Goal: Task Accomplishment & Management: Manage account settings

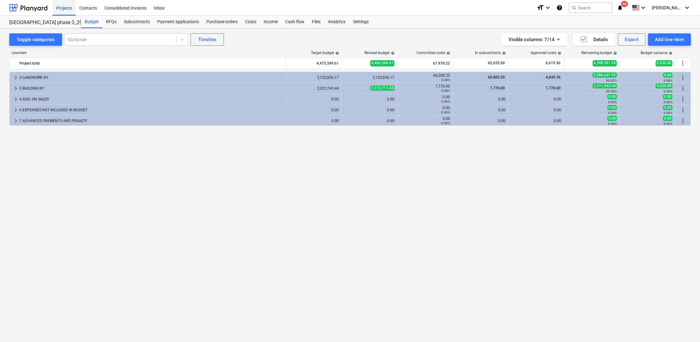
click at [66, 8] on div "Projects" at bounding box center [64, 8] width 23 height 16
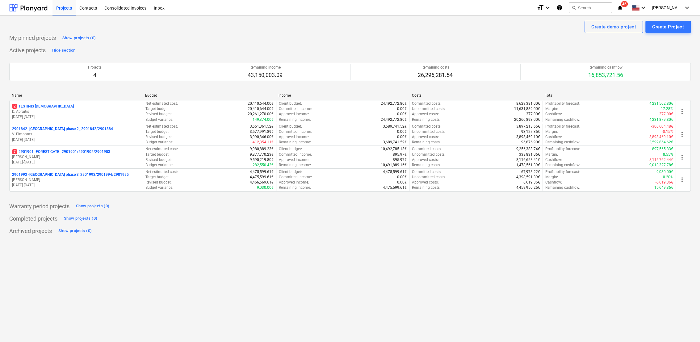
drag, startPoint x: 137, startPoint y: 281, endPoint x: 117, endPoint y: 310, distance: 34.8
click at [113, 310] on div "Create demo project Create Project My pinned projects Show projects (0) Active …" at bounding box center [350, 179] width 700 height 326
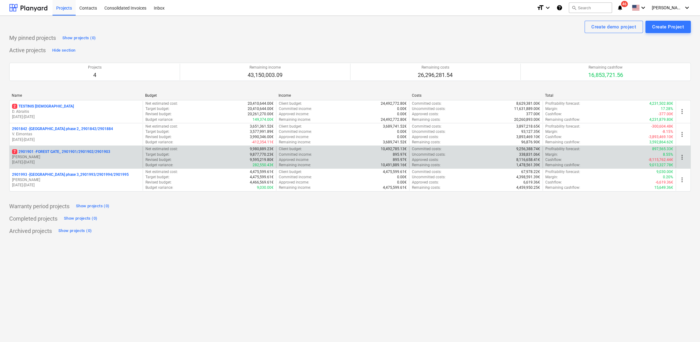
click at [48, 163] on p "18.03.2024 - 03.11.2025" at bounding box center [76, 162] width 128 height 5
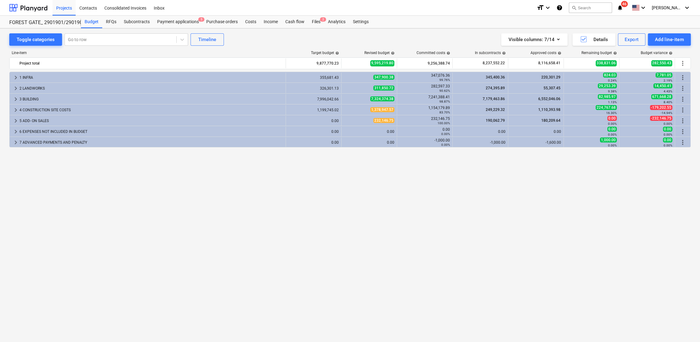
drag, startPoint x: 594, startPoint y: 6, endPoint x: 581, endPoint y: 15, distance: 15.6
click at [574, 19] on div "Budget RFQs Subcontracts Payment applications 5 Purchase orders Costs Income Ca…" at bounding box center [386, 22] width 610 height 12
click at [591, 8] on button "search Search" at bounding box center [590, 7] width 43 height 11
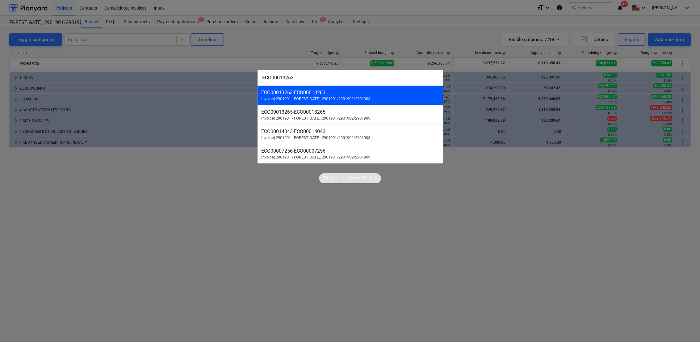
type input "ECO00013263"
click at [319, 98] on span "Invoice | 2901901 - FOREST GATE_ 2901901/2901902/2901903" at bounding box center [315, 98] width 109 height 5
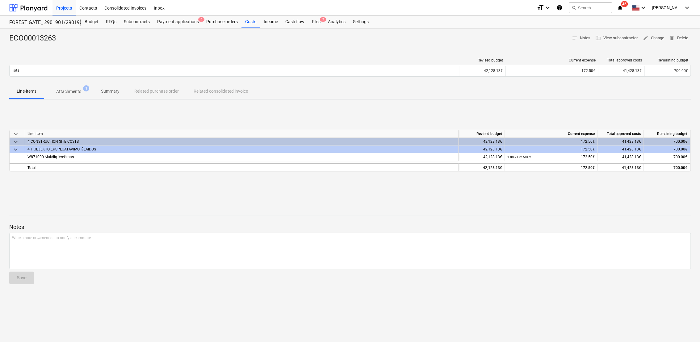
click at [680, 38] on span "delete Delete" at bounding box center [679, 38] width 19 height 7
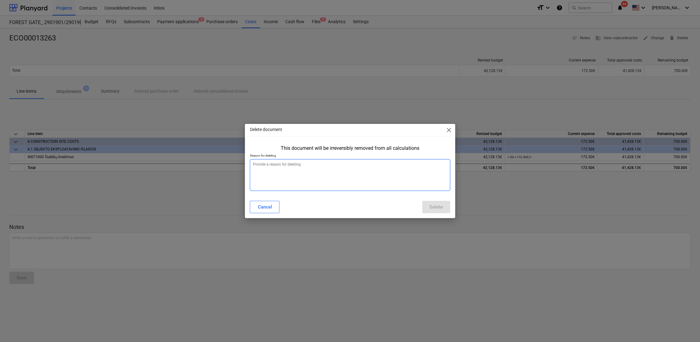
click at [349, 165] on textarea at bounding box center [350, 175] width 200 height 32
type textarea "x"
type textarea "B"
type textarea "x"
type textarea "Bl"
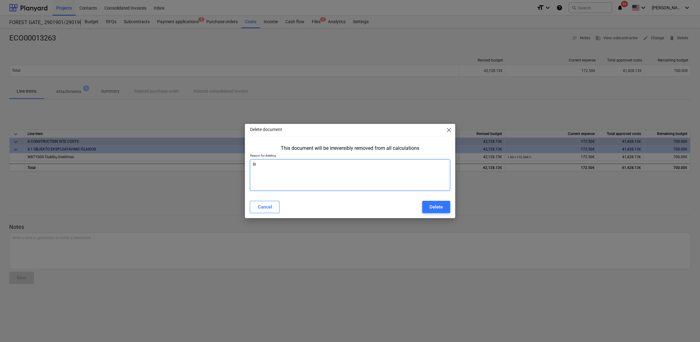
type textarea "x"
type textarea "Blo"
type textarea "x"
type textarea "Blog"
type textarea "x"
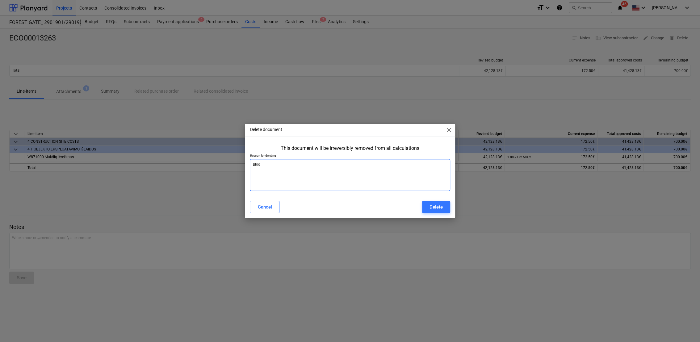
type textarea "Bloga"
type textarea "x"
type textarea "Blogai"
type textarea "x"
type textarea "Blogai"
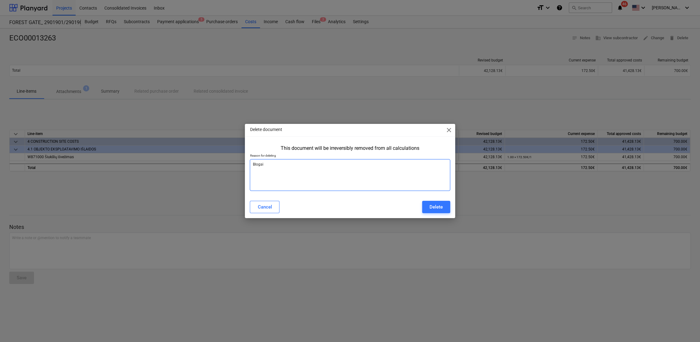
type textarea "x"
type textarea "Blogai s"
type textarea "x"
type textarea "Blogai su"
type textarea "x"
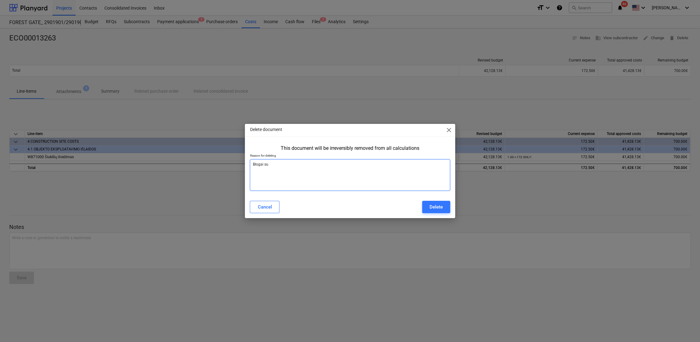
type textarea "Blogai suv"
type textarea "x"
type textarea "Blogai suve"
type textarea "x"
type textarea "Blogai suves"
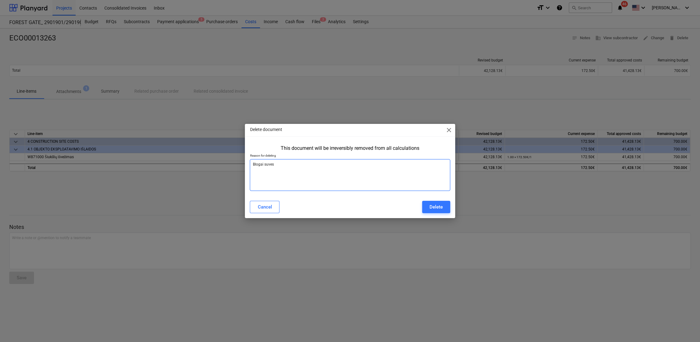
type textarea "x"
type textarea "Blogai suvest"
type textarea "x"
type textarea "Blogai suvesta"
click at [442, 208] on div "Delete" at bounding box center [436, 207] width 13 height 8
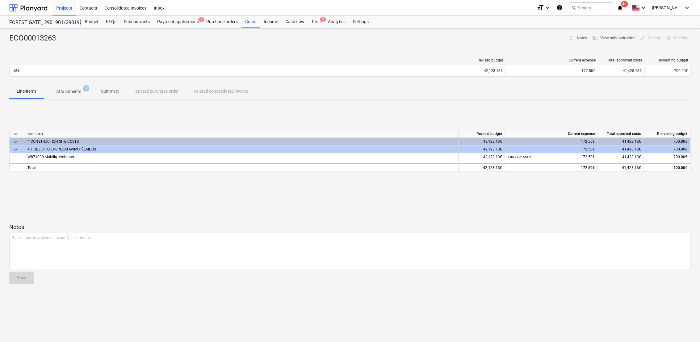
type textarea "x"
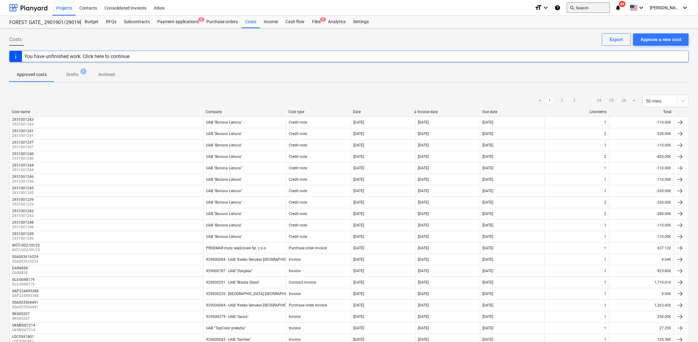
click at [592, 8] on button "search Search" at bounding box center [588, 7] width 43 height 11
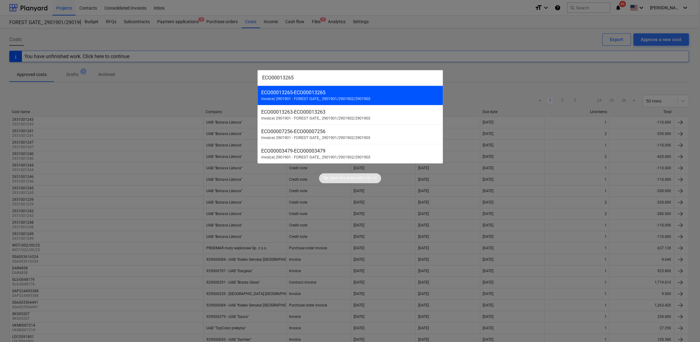
type input "ECO00013265"
click at [312, 100] on span "Invoice | 2901901 - FOREST GATE_ 2901901/2901902/2901903" at bounding box center [315, 98] width 109 height 5
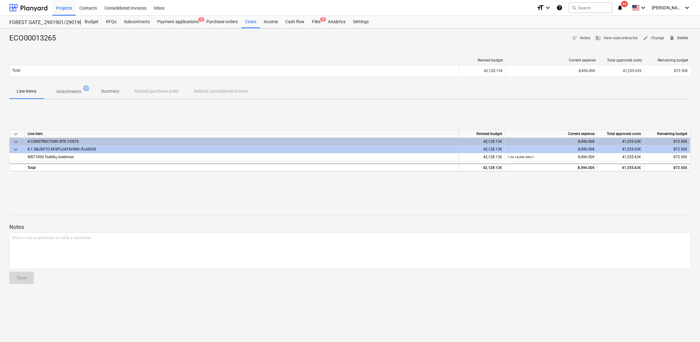
click at [680, 39] on span "delete Delete" at bounding box center [679, 38] width 19 height 7
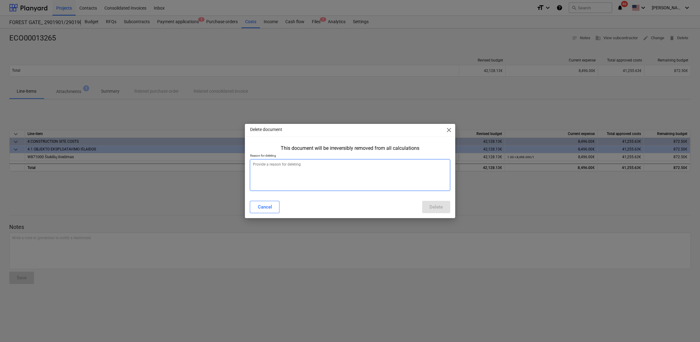
click at [290, 160] on textarea at bounding box center [350, 175] width 200 height 32
type textarea "x"
type textarea "B"
type textarea "x"
type textarea "Bl"
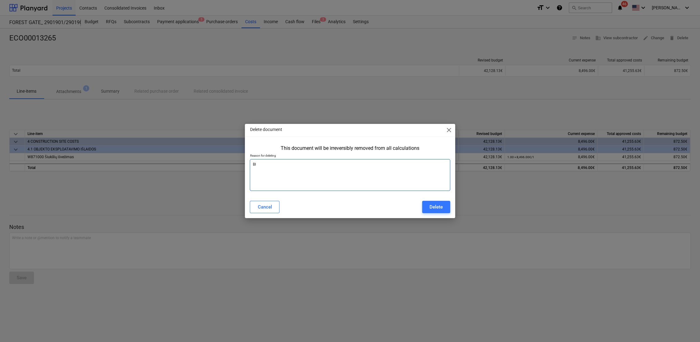
type textarea "x"
type textarea "Blo"
type textarea "x"
type textarea "Blog"
type textarea "x"
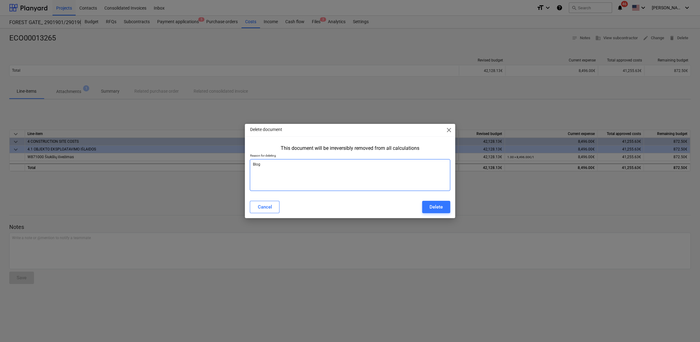
type textarea "Bloga"
type textarea "x"
type textarea "Blogai"
type textarea "x"
type textarea "Blogai"
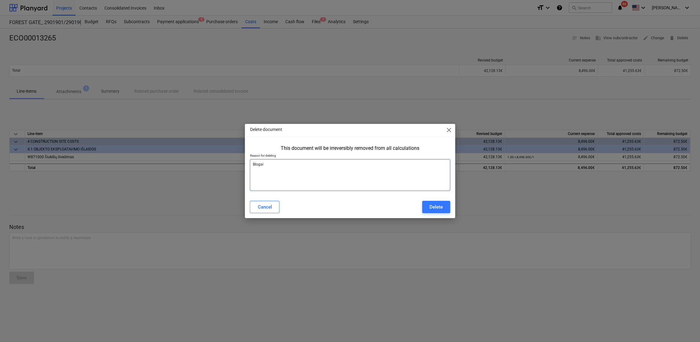
type textarea "x"
type textarea "Blogai s"
type textarea "x"
type textarea "Blogai su"
type textarea "x"
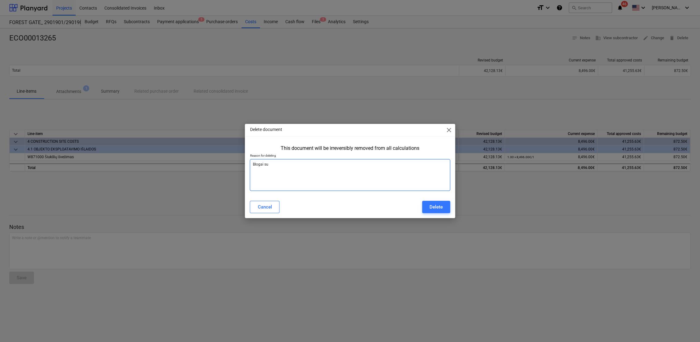
type textarea "Blogai suv"
type textarea "x"
type textarea "Blogai suve"
type textarea "x"
type textarea "Blogai suves"
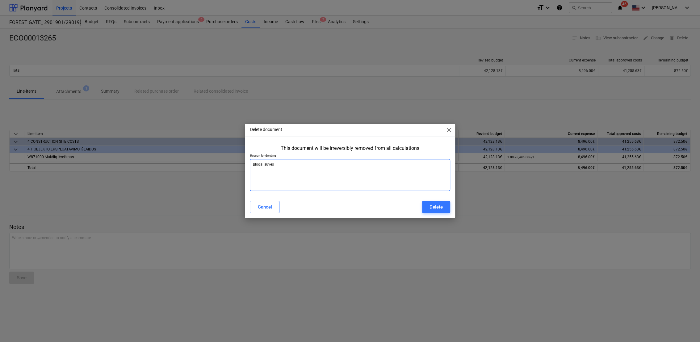
type textarea "x"
type textarea "Blogai suvest"
type textarea "x"
type textarea "Blogai suvesta"
click at [437, 208] on div "Delete" at bounding box center [436, 207] width 13 height 8
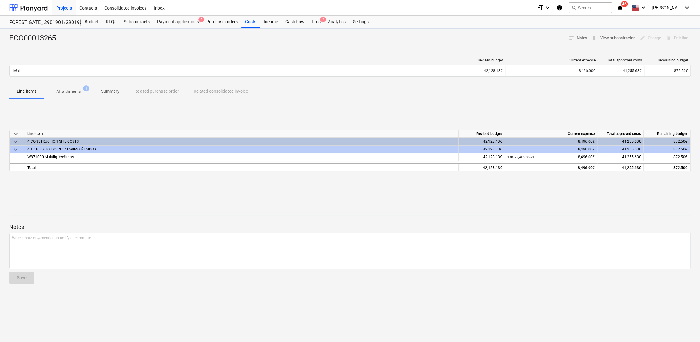
type textarea "x"
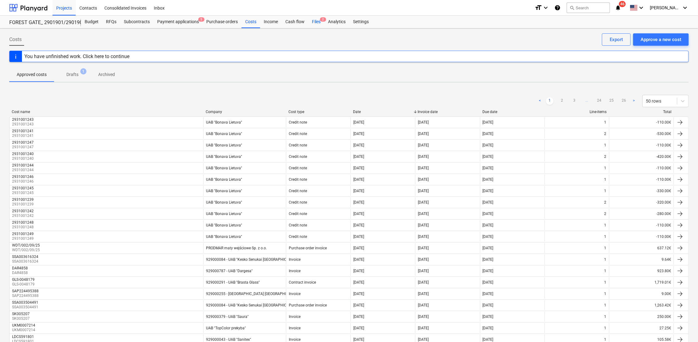
click at [317, 22] on div "Files 2" at bounding box center [316, 22] width 16 height 12
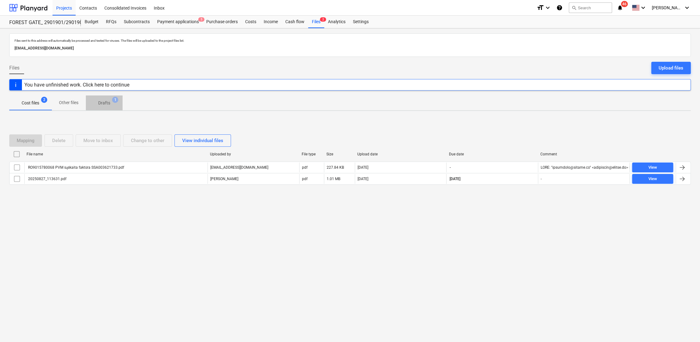
click at [101, 102] on p "Drafts" at bounding box center [104, 103] width 12 height 6
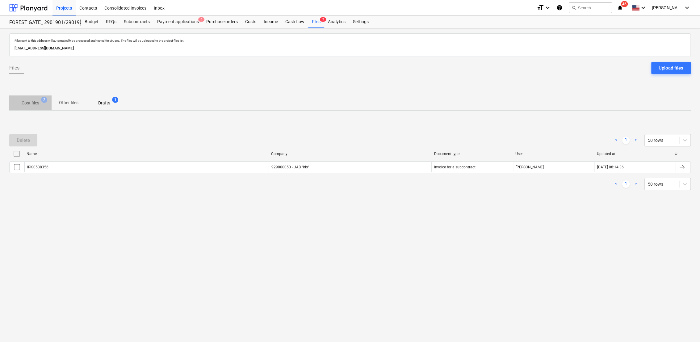
click at [37, 104] on p "Cost files" at bounding box center [31, 103] width 18 height 6
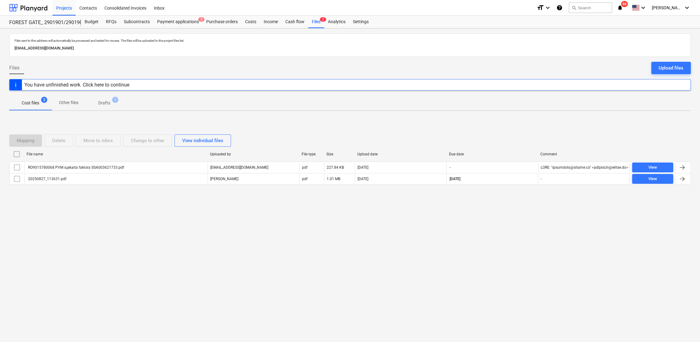
click at [106, 104] on p "Drafts" at bounding box center [104, 103] width 12 height 6
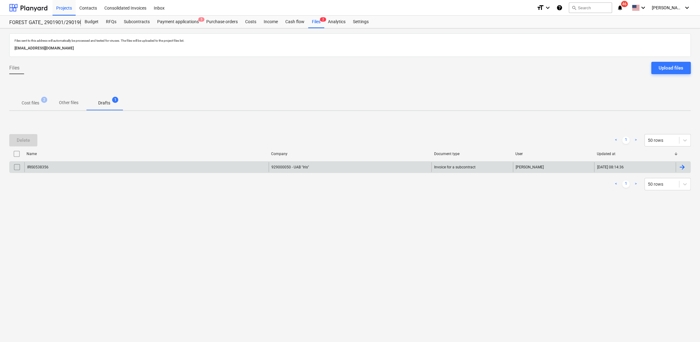
click at [688, 167] on div at bounding box center [683, 167] width 15 height 10
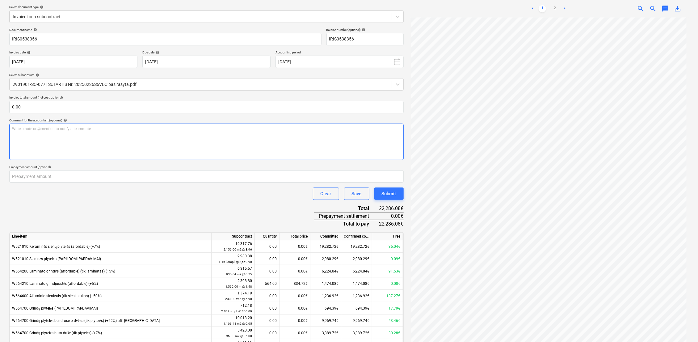
scroll to position [165, 0]
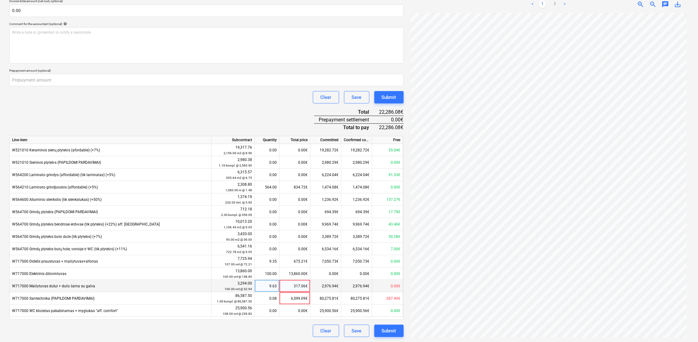
click at [274, 286] on div "9.63" at bounding box center [266, 286] width 19 height 12
click at [269, 297] on div "0.08" at bounding box center [266, 298] width 19 height 12
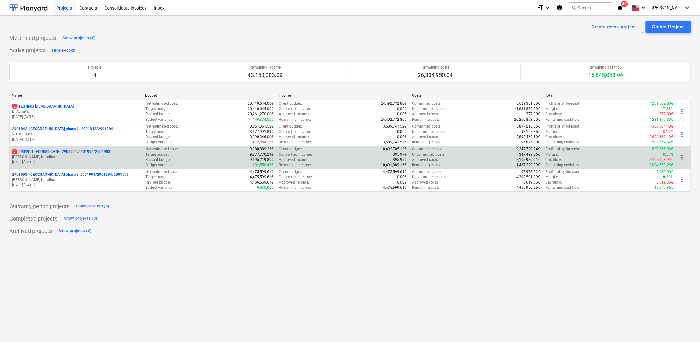
click at [91, 159] on p "[PERSON_NAME]" at bounding box center [76, 156] width 128 height 5
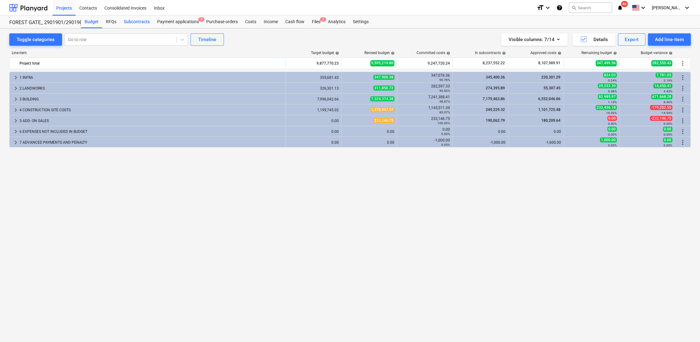
click at [143, 20] on div "Subcontracts" at bounding box center [136, 22] width 33 height 12
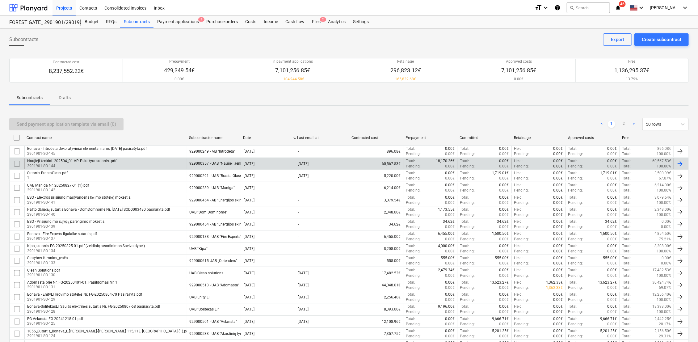
scroll to position [416, 0]
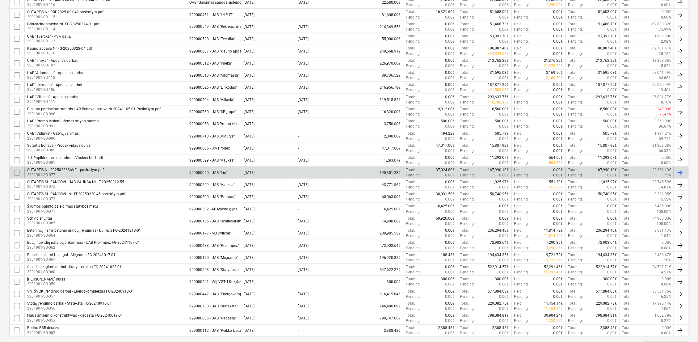
click at [115, 167] on div "SUTARTIS Nr. 20250226S6VEČ pasirašyta.pdf 2901901-SO-077" at bounding box center [105, 172] width 163 height 11
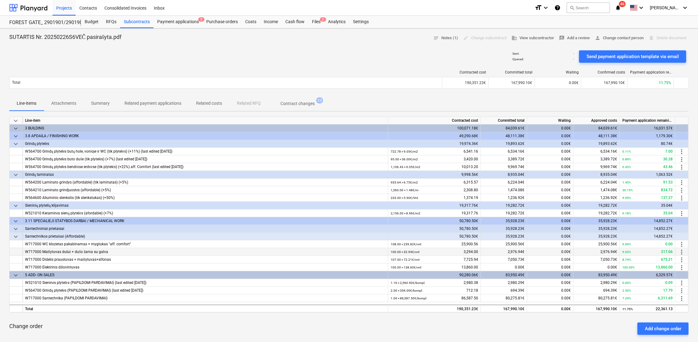
click at [682, 251] on span "more_vert" at bounding box center [681, 251] width 7 height 7
click at [683, 251] on li "Edit" at bounding box center [686, 252] width 18 height 14
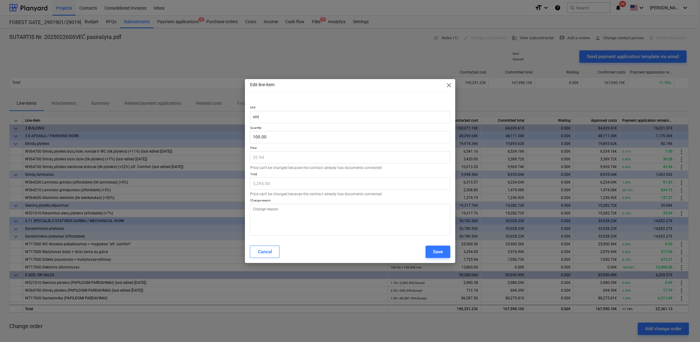
type textarea "x"
click at [276, 137] on input "100" at bounding box center [350, 137] width 200 height 12
drag, startPoint x: 277, startPoint y: 137, endPoint x: 254, endPoint y: 138, distance: 22.6
click at [254, 138] on input "100" at bounding box center [350, 137] width 200 height 12
type input "001"
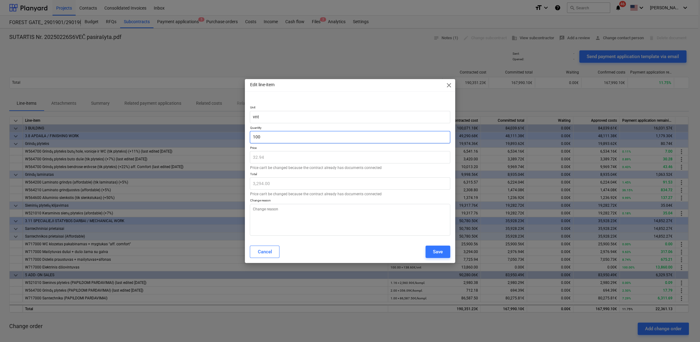
type textarea "x"
type input "32.94"
drag, startPoint x: 266, startPoint y: 136, endPoint x: 252, endPoint y: 136, distance: 14.8
click at [252, 136] on input "001" at bounding box center [350, 137] width 200 height 12
paste input "109.6254"
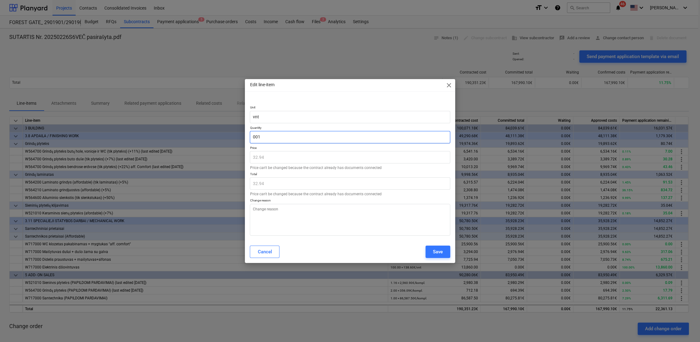
type input "109.6254"
type textarea "x"
type input "3,611.06"
type input "109.63"
type textarea "x"
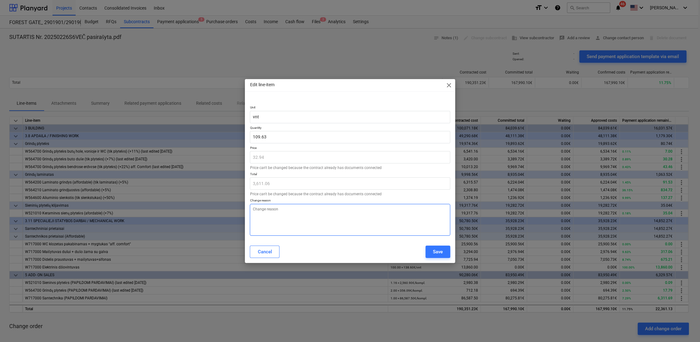
click at [305, 214] on textarea at bounding box center [350, 220] width 200 height 32
type textarea "P"
type textarea "x"
type textarea "Pa"
type textarea "x"
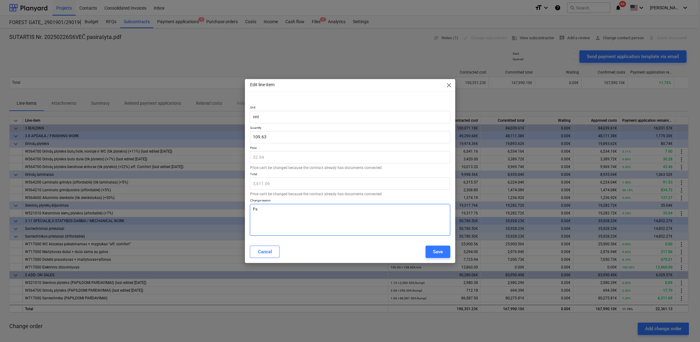
type textarea "Pap"
type textarea "x"
type textarea "Papi"
type textarea "x"
type textarea "Papil"
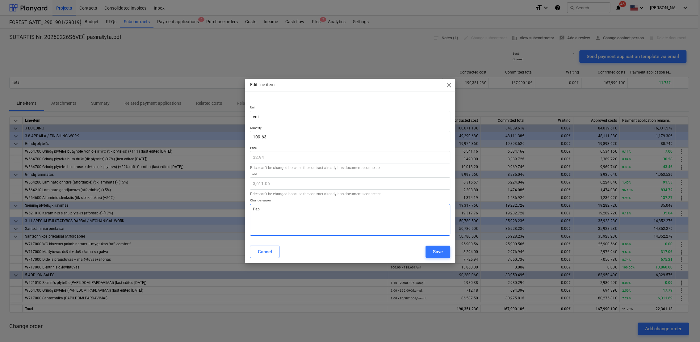
type textarea "x"
type textarea "Papild"
type textarea "x"
type textarea "Papildo"
type textarea "x"
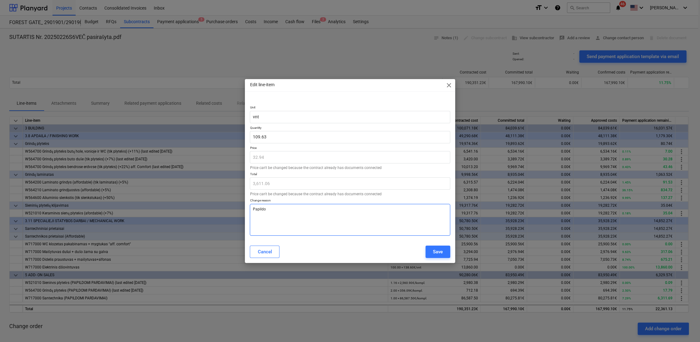
type textarea "Papildom"
type textarea "x"
type textarea "Papildomi"
type textarea "x"
type textarea "Papildomi"
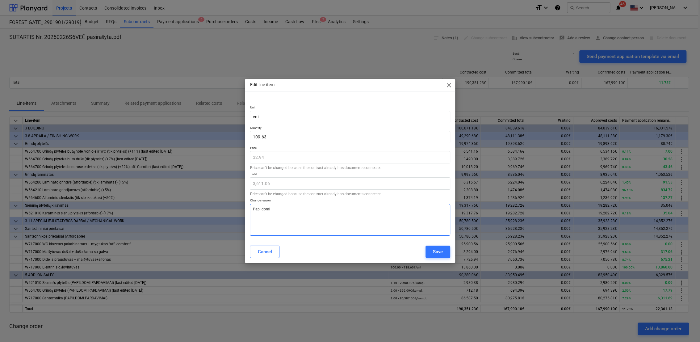
type textarea "x"
type textarea "Papildomi k"
type textarea "x"
type textarea "Papildomi ki"
type textarea "x"
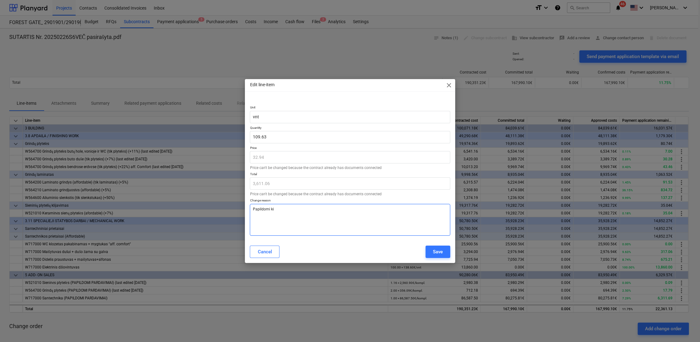
type textarea "Papildomi kie"
type textarea "x"
type textarea "Papildomi kiek"
type textarea "x"
type textarea "Papildomi kieki"
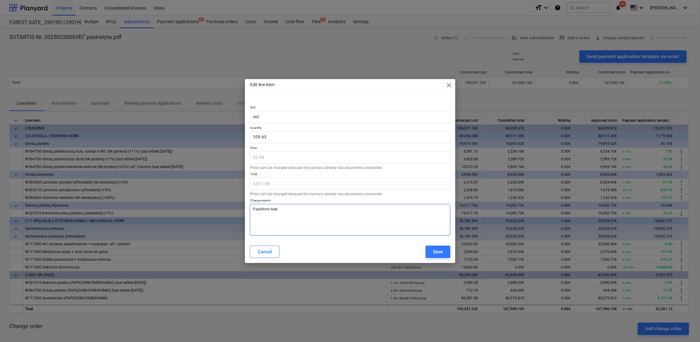
type textarea "x"
type textarea "Papildomi kiekia"
type textarea "x"
type textarea "Papildomi kiekiai"
type textarea "x"
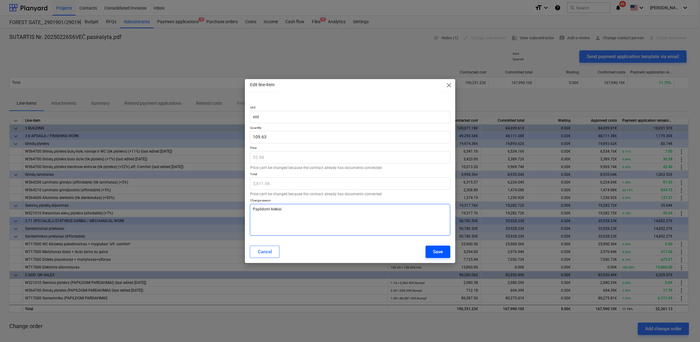
type textarea "Papildomi kiekiai"
click at [436, 246] on button "Save" at bounding box center [438, 252] width 25 height 12
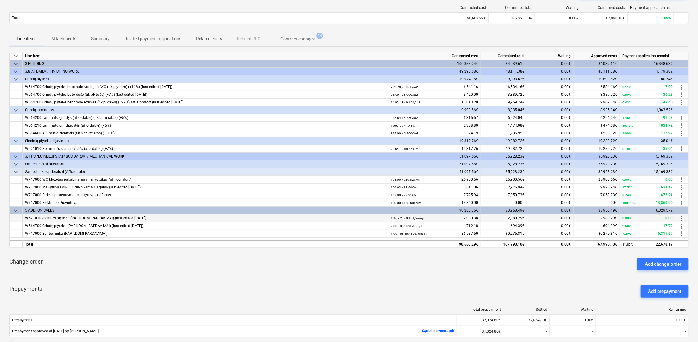
scroll to position [69, 0]
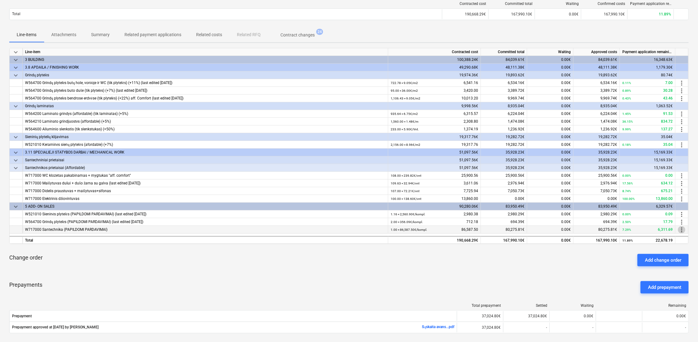
click at [683, 230] on span "more_vert" at bounding box center [681, 229] width 7 height 7
click at [686, 229] on li "Edit" at bounding box center [686, 230] width 18 height 14
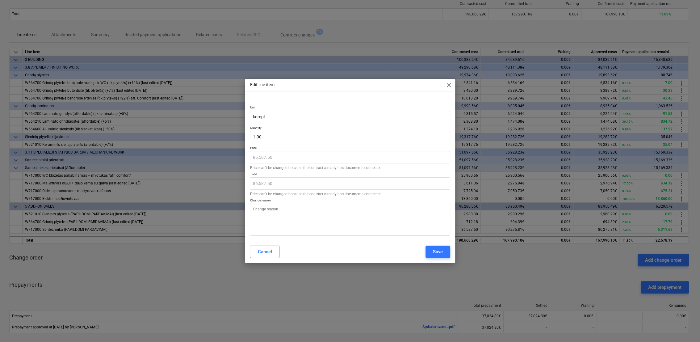
type textarea "x"
type input "1"
click at [246, 139] on div "Unit kompl. Quantity 1 Price 86,587.50 Price can't be changed because the contr…" at bounding box center [350, 169] width 210 height 142
paste input ".0762"
type textarea "x"
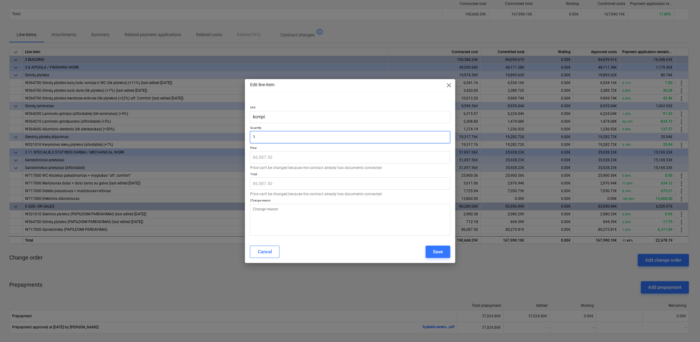
type input "1.0762"
type input "93,185.47"
type input "1.0762"
type textarea "x"
type input "1.08"
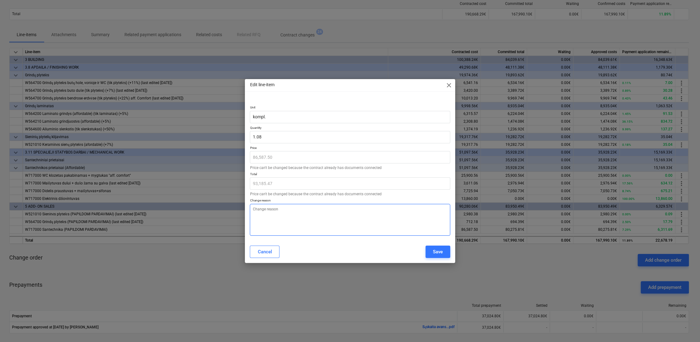
click at [295, 208] on textarea at bounding box center [350, 220] width 200 height 32
type textarea "x"
type textarea "P"
type textarea "x"
type textarea "Pa"
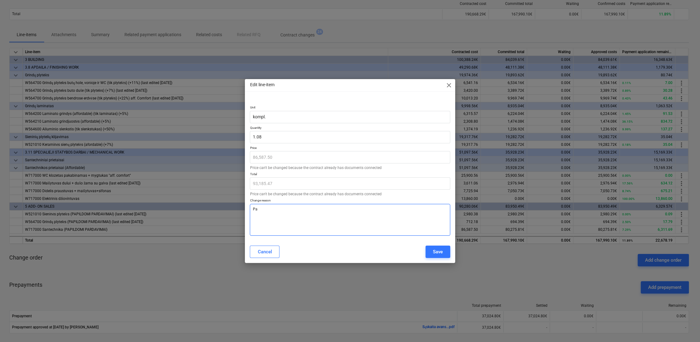
type textarea "x"
type textarea "Pap"
type textarea "x"
type textarea "Papi"
type textarea "x"
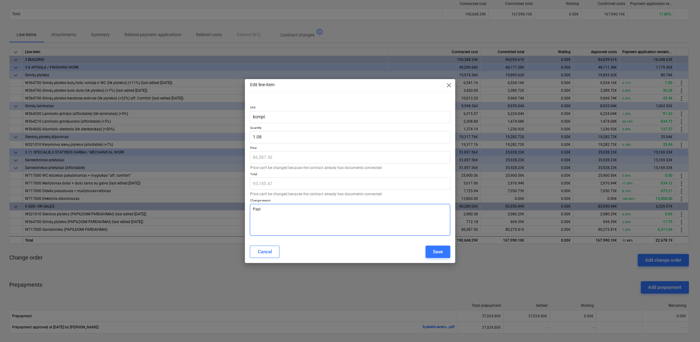
type textarea "Papil"
type textarea "x"
type textarea "Papild"
type textarea "x"
type textarea "Papildo"
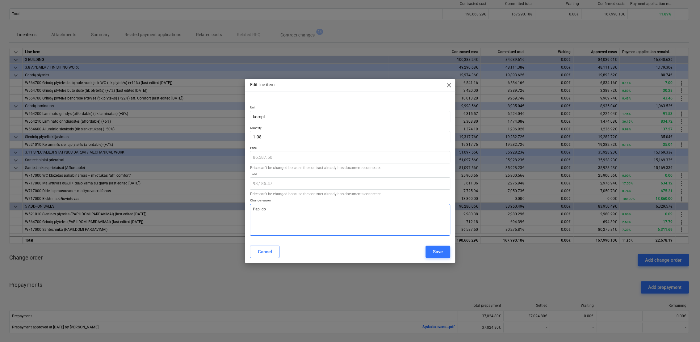
type textarea "x"
type textarea "Papildom"
type textarea "x"
type textarea "Papildomi"
type textarea "x"
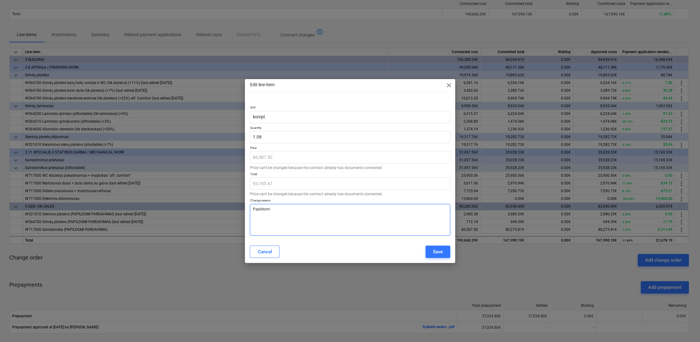
type textarea "Papildomi"
type textarea "x"
type textarea "Papildomi p"
type textarea "x"
type textarea "Papildomi pa"
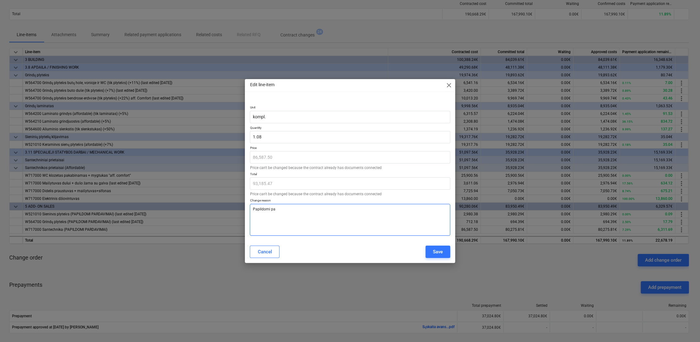
type textarea "x"
type textarea "Papildomi par"
type textarea "x"
type textarea "Papildomi pard"
type textarea "x"
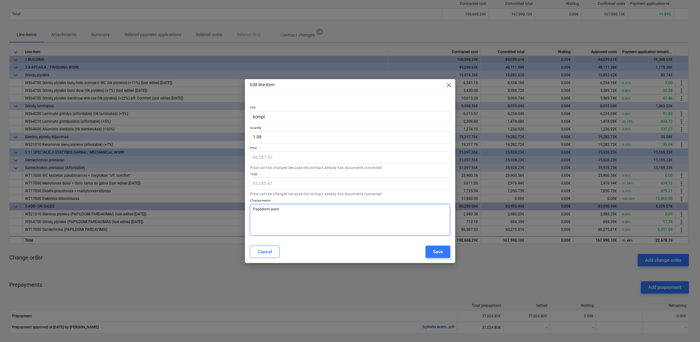
type textarea "Papildomi parda"
type textarea "x"
type textarea "Papildomi pardav"
type textarea "x"
type textarea "Papildomi pardavi"
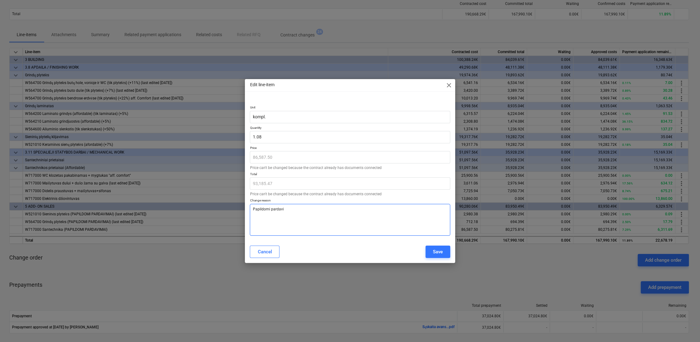
type textarea "x"
type textarea "Papildomi pardavim"
type textarea "x"
type textarea "Papildomi pardavima"
type textarea "x"
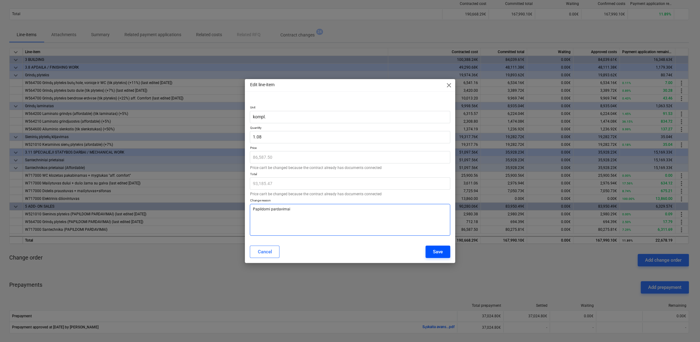
type textarea "Papildomi pardavimai"
click at [432, 254] on button "Save" at bounding box center [438, 252] width 25 height 12
type textarea "x"
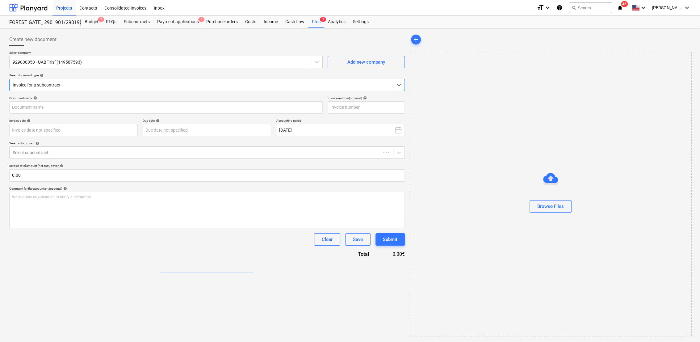
type input "IRIS0538356"
type input "[DATE]"
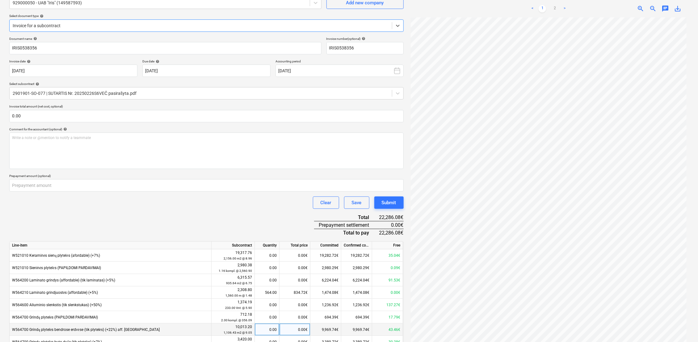
scroll to position [165, 0]
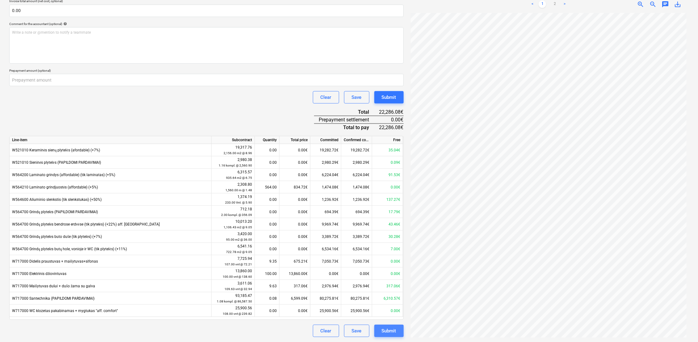
click at [387, 332] on div "Submit" at bounding box center [389, 331] width 15 height 8
click at [556, 5] on link "2" at bounding box center [554, 4] width 7 height 7
click at [544, 4] on link "1" at bounding box center [542, 4] width 7 height 7
click at [556, 3] on link "2" at bounding box center [554, 4] width 7 height 7
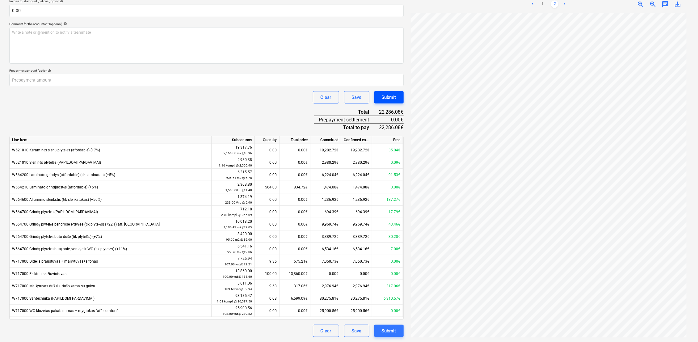
click at [383, 95] on div "Submit" at bounding box center [389, 97] width 15 height 8
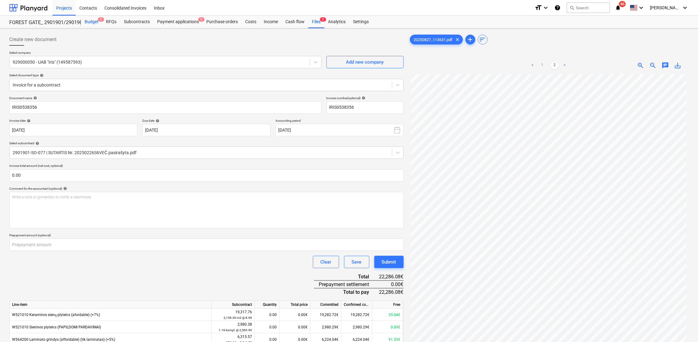
click at [91, 20] on div "Budget 2" at bounding box center [91, 22] width 21 height 12
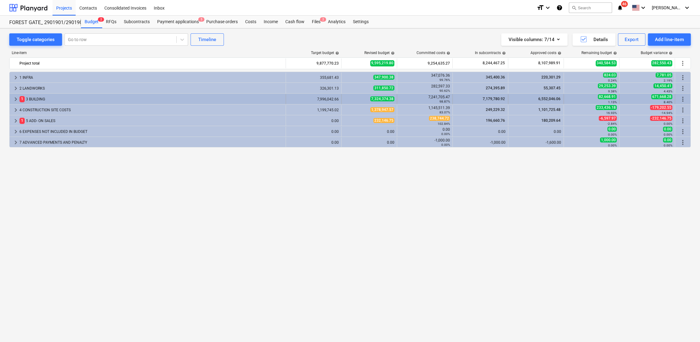
click at [15, 97] on span "keyboard_arrow_right" at bounding box center [15, 98] width 7 height 7
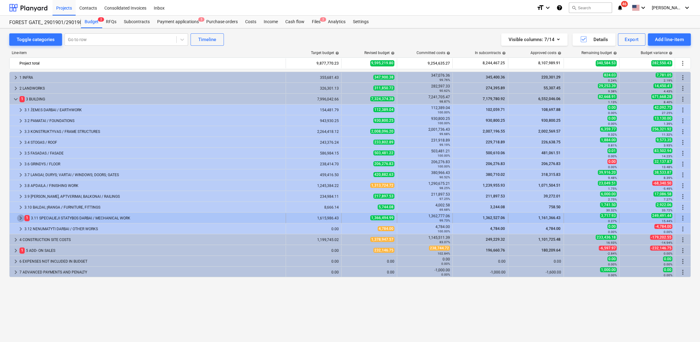
click at [19, 218] on span "keyboard_arrow_right" at bounding box center [20, 217] width 7 height 7
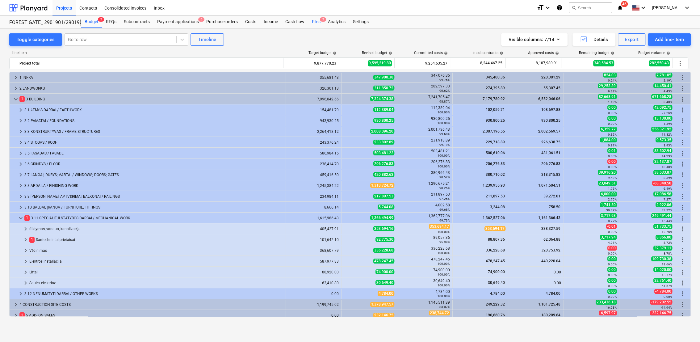
click at [318, 20] on div "Files 2" at bounding box center [316, 22] width 16 height 12
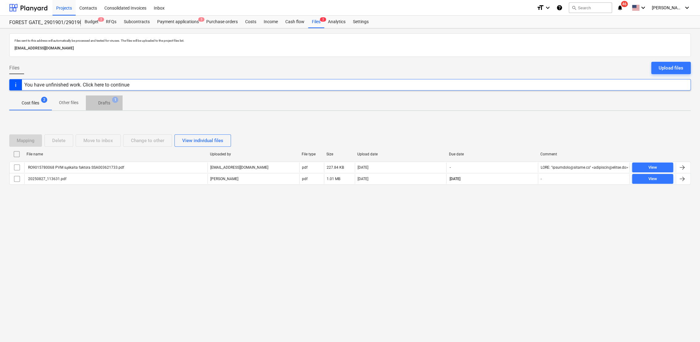
click at [104, 102] on p "Drafts" at bounding box center [104, 103] width 12 height 6
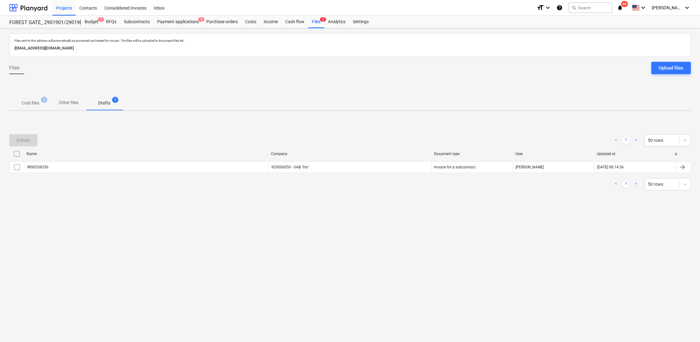
click at [34, 103] on p "Cost files" at bounding box center [31, 103] width 18 height 6
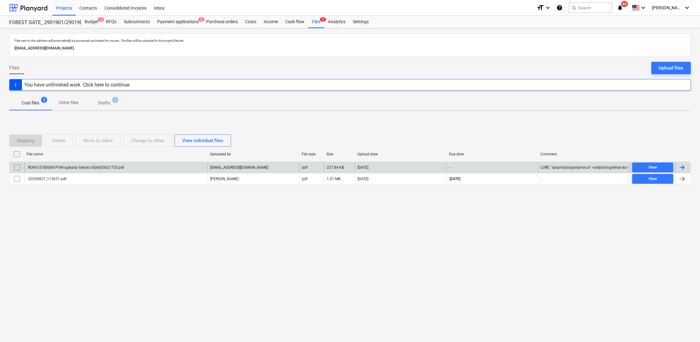
click at [15, 168] on input "checkbox" at bounding box center [17, 168] width 10 height 10
click at [66, 140] on button "Delete" at bounding box center [58, 140] width 29 height 12
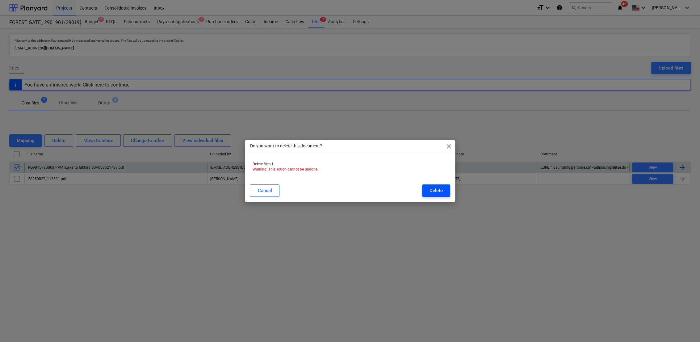
drag, startPoint x: 451, startPoint y: 192, endPoint x: 447, endPoint y: 192, distance: 3.5
click at [450, 192] on div "Cancel Delete" at bounding box center [350, 190] width 208 height 17
click at [437, 191] on div "Delete" at bounding box center [436, 191] width 13 height 8
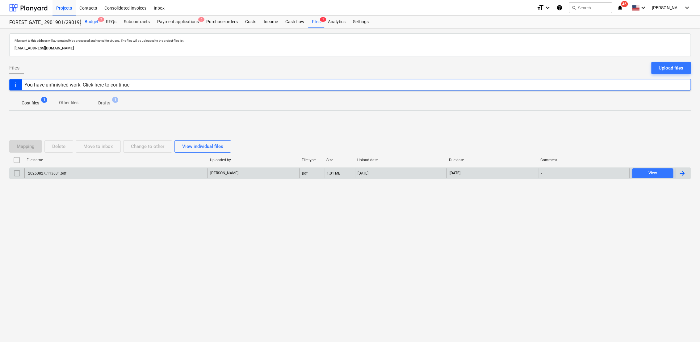
click at [88, 24] on div "Budget 2" at bounding box center [91, 22] width 21 height 12
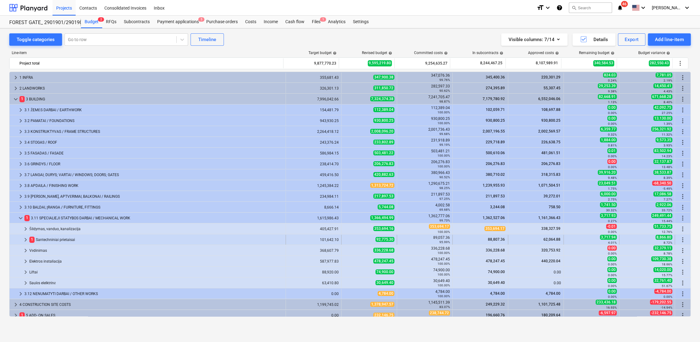
click at [26, 239] on span "keyboard_arrow_right" at bounding box center [25, 239] width 7 height 7
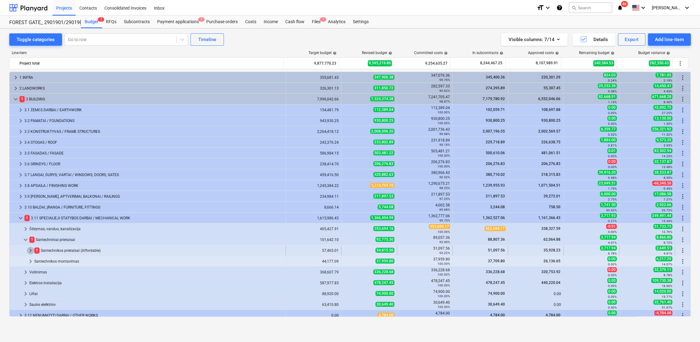
click at [32, 251] on span "keyboard_arrow_right" at bounding box center [30, 250] width 7 height 7
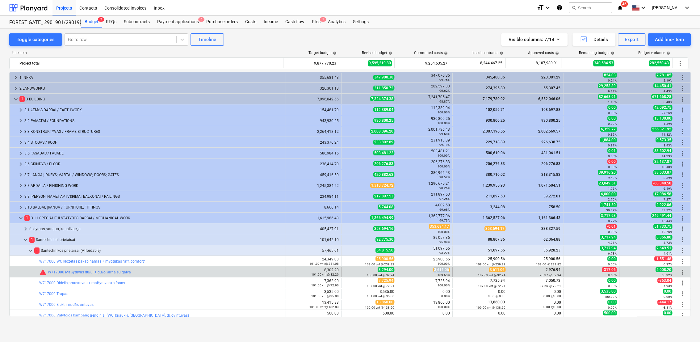
drag, startPoint x: 446, startPoint y: 270, endPoint x: 433, endPoint y: 270, distance: 13.6
click at [434, 270] on span "3,611.06" at bounding box center [442, 269] width 17 height 5
drag, startPoint x: 433, startPoint y: 270, endPoint x: 436, endPoint y: 270, distance: 3.7
click at [347, 271] on span "edit" at bounding box center [347, 272] width 5 height 5
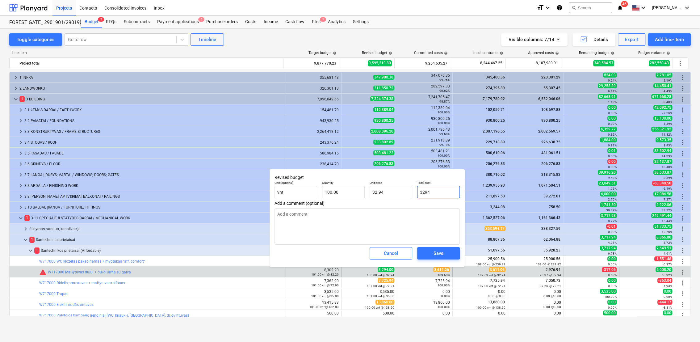
drag, startPoint x: 442, startPoint y: 192, endPoint x: 419, endPoint y: 193, distance: 22.6
click at [412, 194] on div "Unit (optional) vnt Quantity 100.00 Unit price 32.94 Total cost 3294" at bounding box center [367, 189] width 190 height 23
paste input ",611.06"
type input "3,611.06"
type textarea "x"
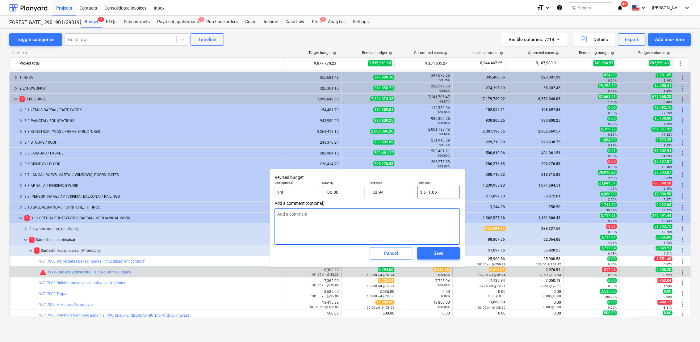
type input "36.11"
type input "3,611.06"
click at [441, 252] on div "Save" at bounding box center [439, 253] width 10 height 8
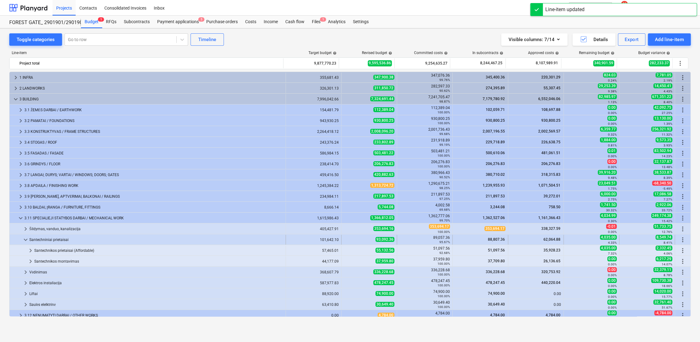
click at [24, 242] on span "keyboard_arrow_down" at bounding box center [25, 239] width 7 height 7
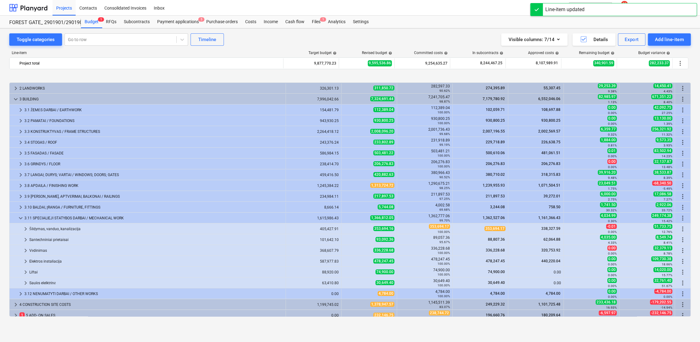
scroll to position [25, 0]
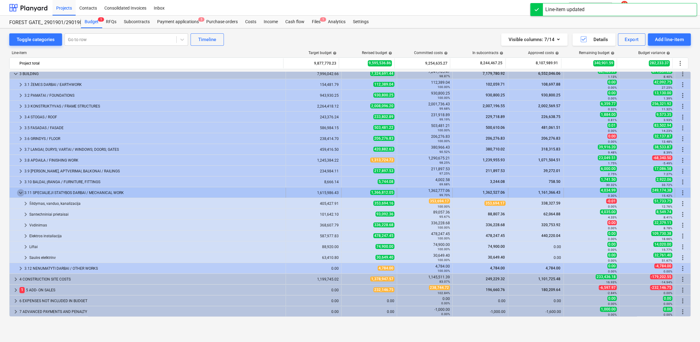
click at [20, 195] on span "keyboard_arrow_down" at bounding box center [20, 192] width 7 height 7
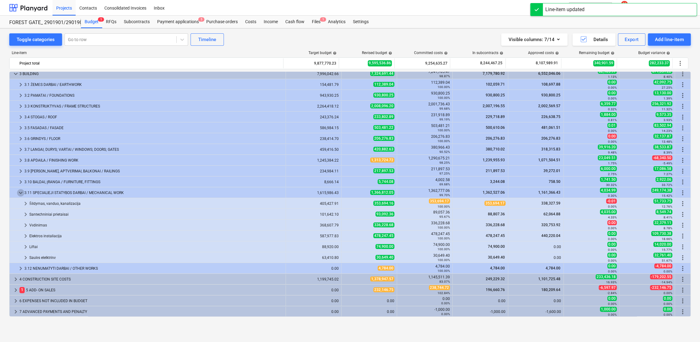
scroll to position [0, 0]
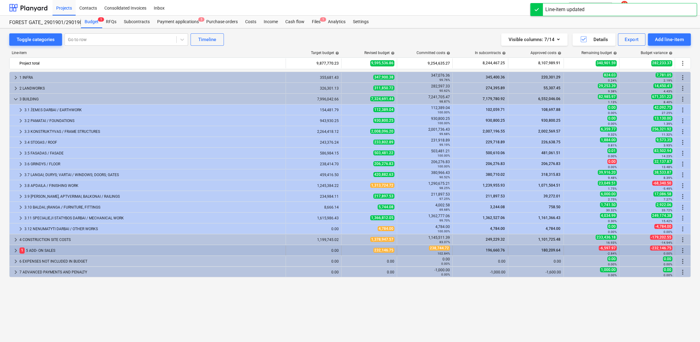
click at [14, 247] on span "keyboard_arrow_right" at bounding box center [15, 250] width 7 height 7
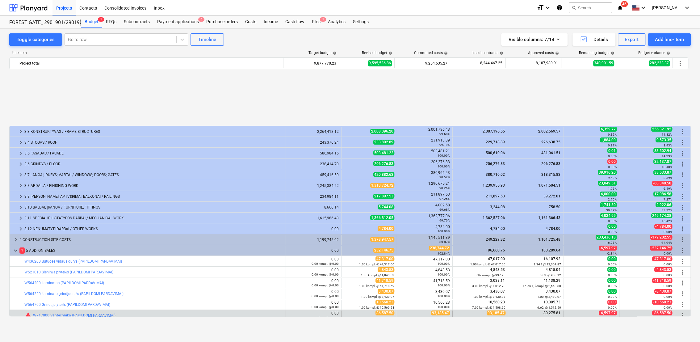
scroll to position [69, 0]
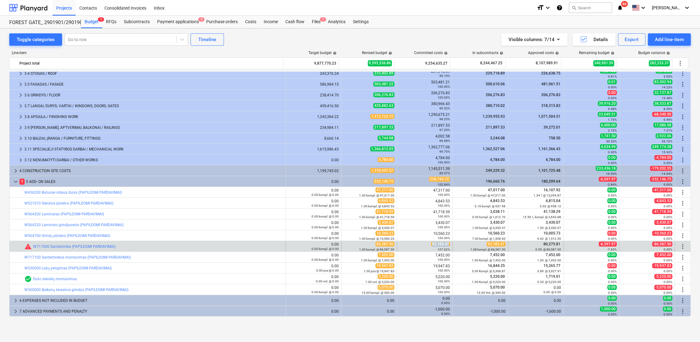
drag, startPoint x: 447, startPoint y: 245, endPoint x: 431, endPoint y: 245, distance: 16.4
click at [431, 245] on span "93,185.47" at bounding box center [440, 244] width 19 height 5
drag, startPoint x: 431, startPoint y: 245, endPoint x: 436, endPoint y: 245, distance: 5.3
copy span "93,185.47"
click at [348, 245] on span "edit" at bounding box center [347, 246] width 5 height 5
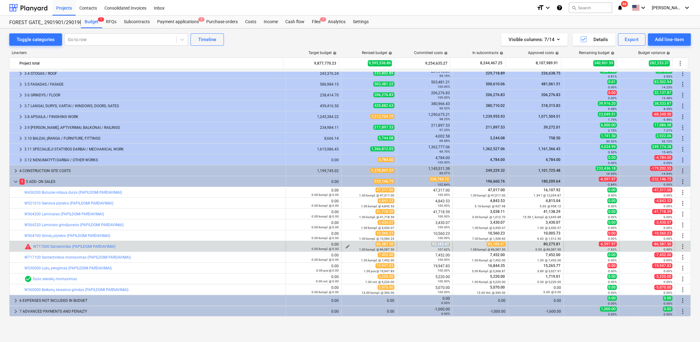
type textarea "x"
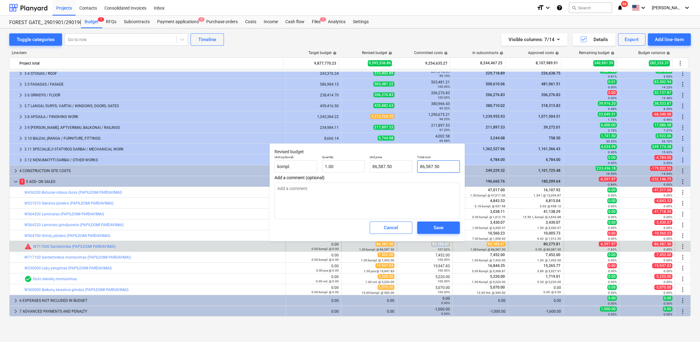
type input "86587.5"
drag, startPoint x: 447, startPoint y: 166, endPoint x: 429, endPoint y: 167, distance: 18.6
click at [421, 167] on input "86587.5" at bounding box center [438, 166] width 43 height 12
paste input "93,185.47"
type textarea "x"
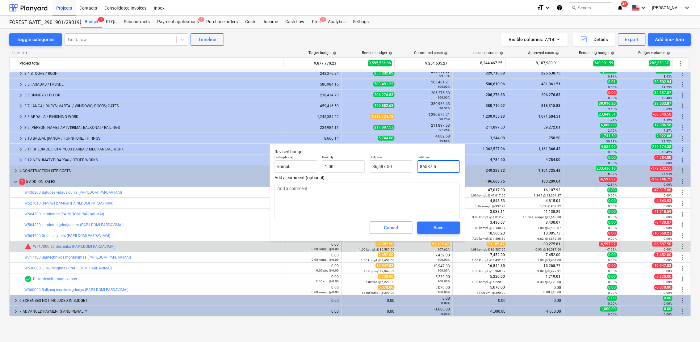
type input "93,185.47"
click at [448, 227] on span "Save" at bounding box center [439, 228] width 28 height 8
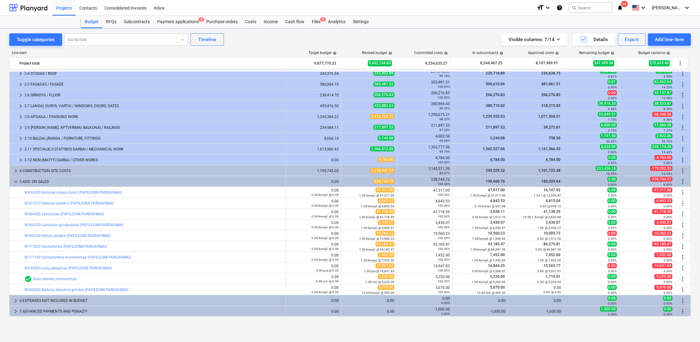
type textarea "x"
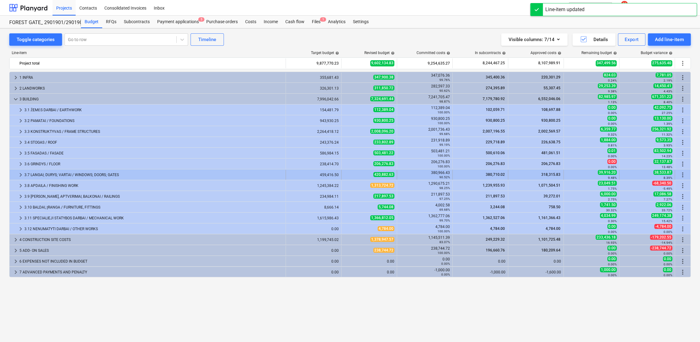
scroll to position [0, 0]
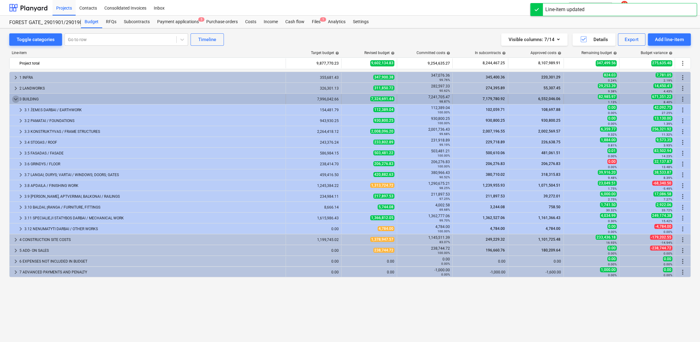
click at [15, 101] on span "keyboard_arrow_down" at bounding box center [15, 98] width 7 height 7
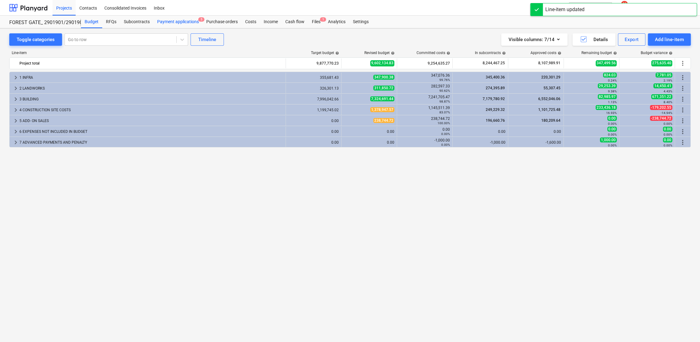
click at [186, 22] on div "Payment applications 5" at bounding box center [178, 22] width 49 height 12
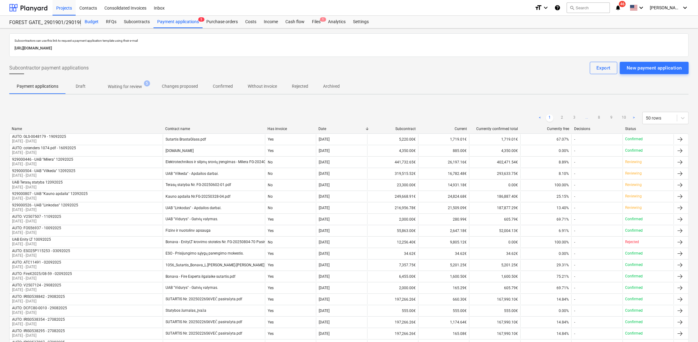
click at [95, 20] on div "Budget" at bounding box center [91, 22] width 21 height 12
